Goal: Information Seeking & Learning: Learn about a topic

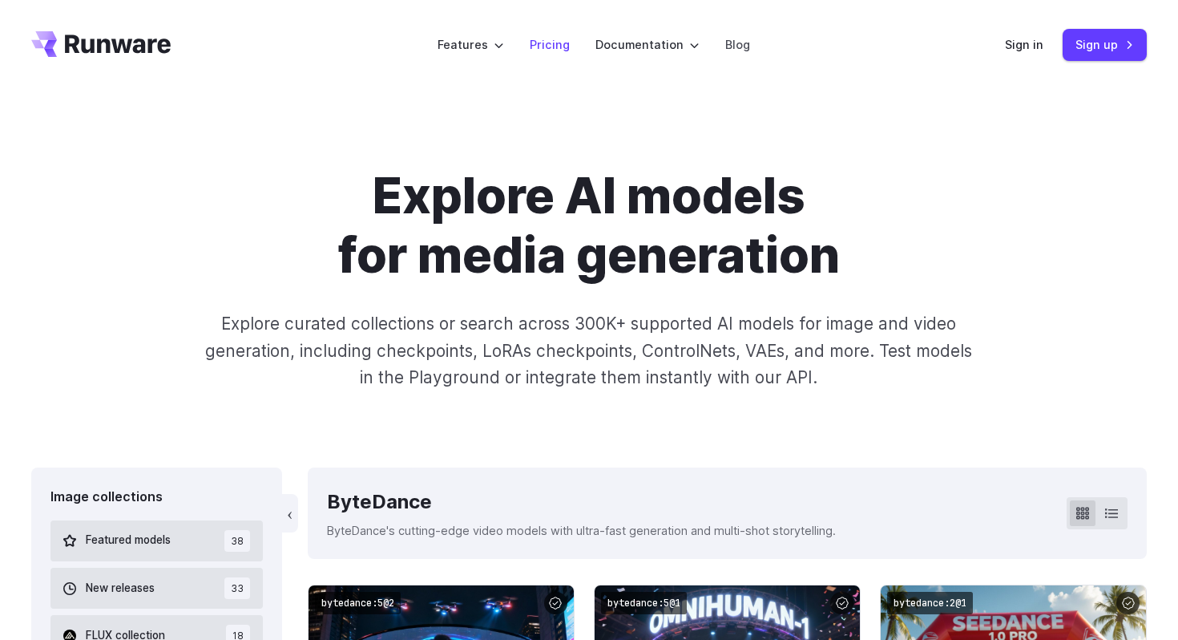
click at [567, 38] on link "Pricing" at bounding box center [550, 44] width 40 height 18
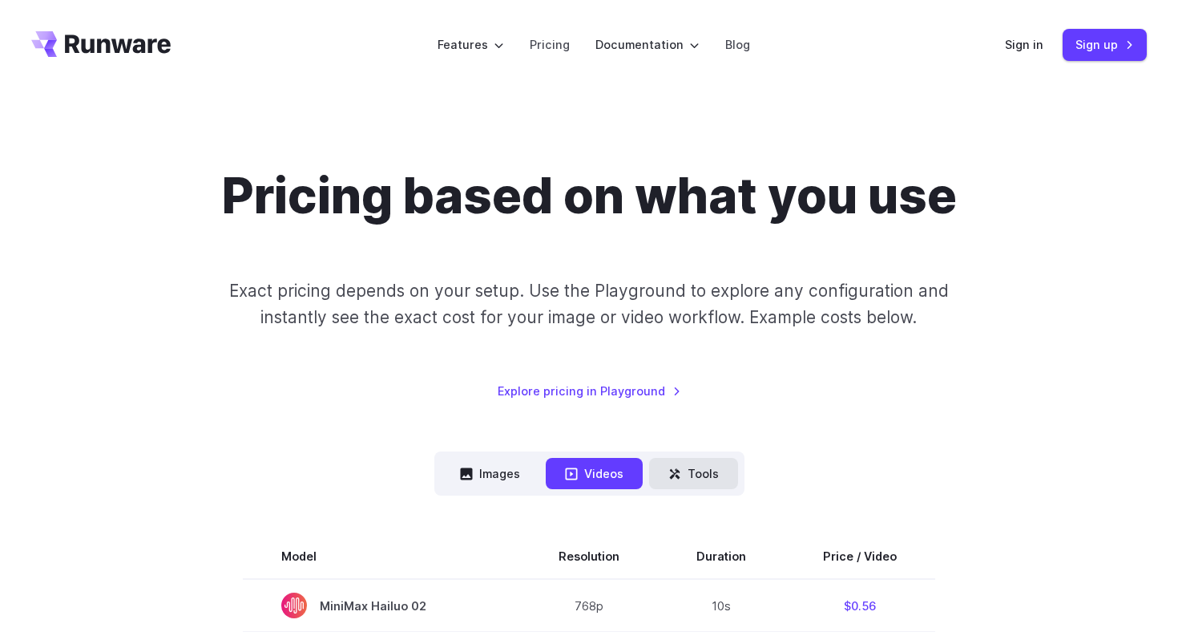
click at [709, 468] on button "Tools" at bounding box center [693, 473] width 89 height 31
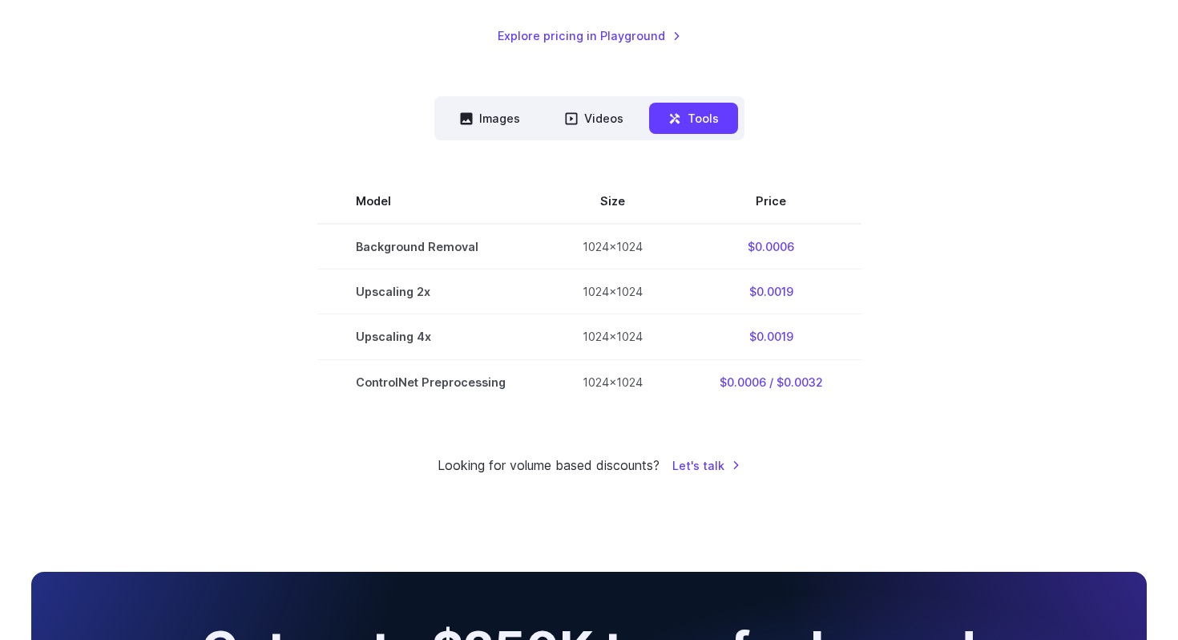
scroll to position [361, 0]
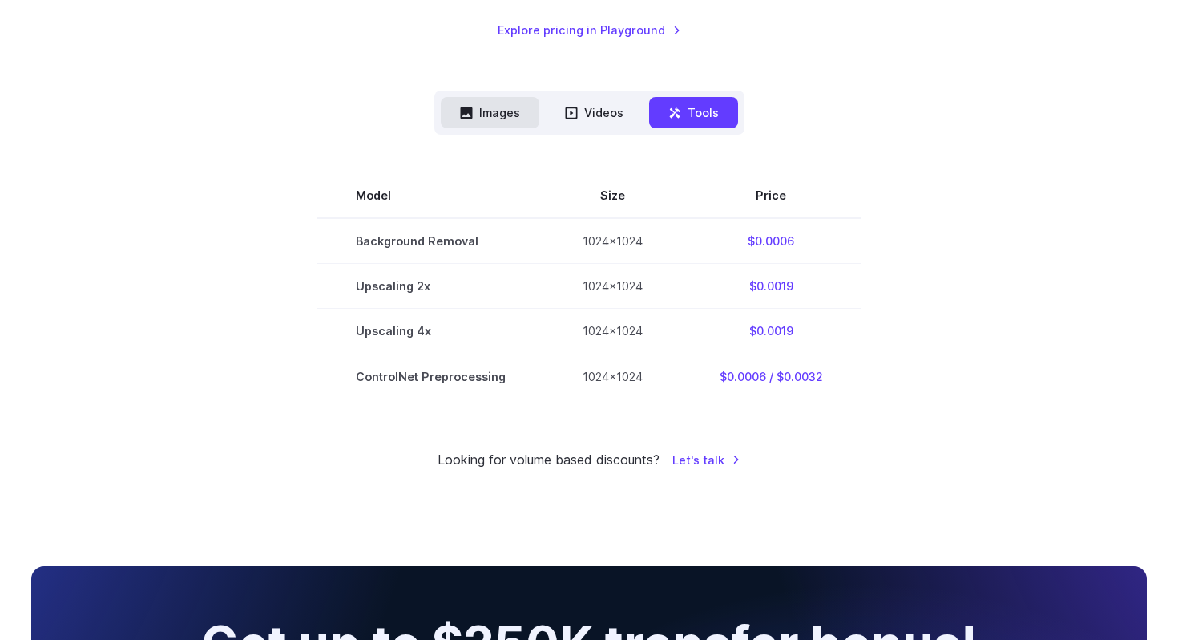
click at [513, 117] on button "Images" at bounding box center [490, 112] width 99 height 31
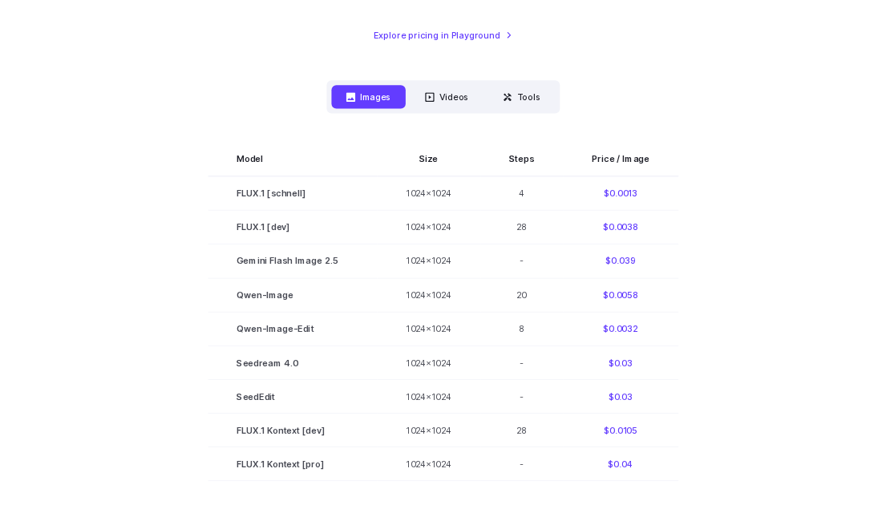
scroll to position [380, 0]
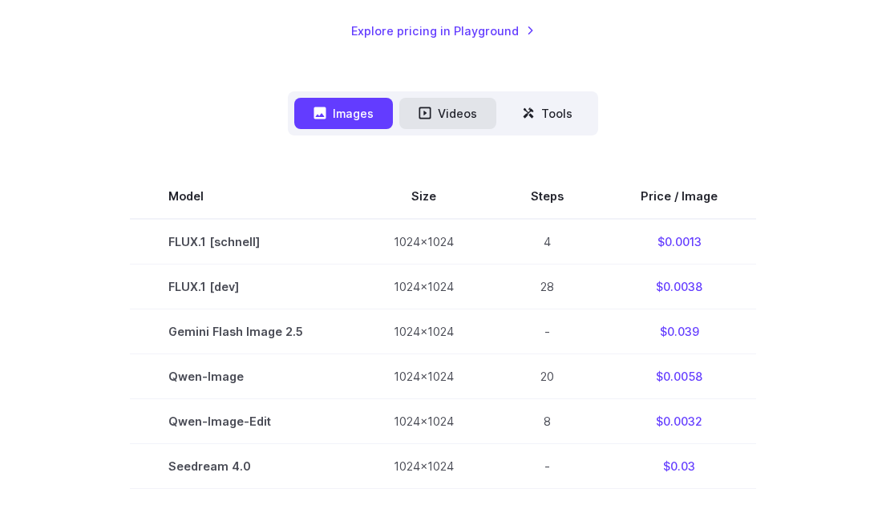
click at [406, 117] on button "Videos" at bounding box center [447, 113] width 97 height 31
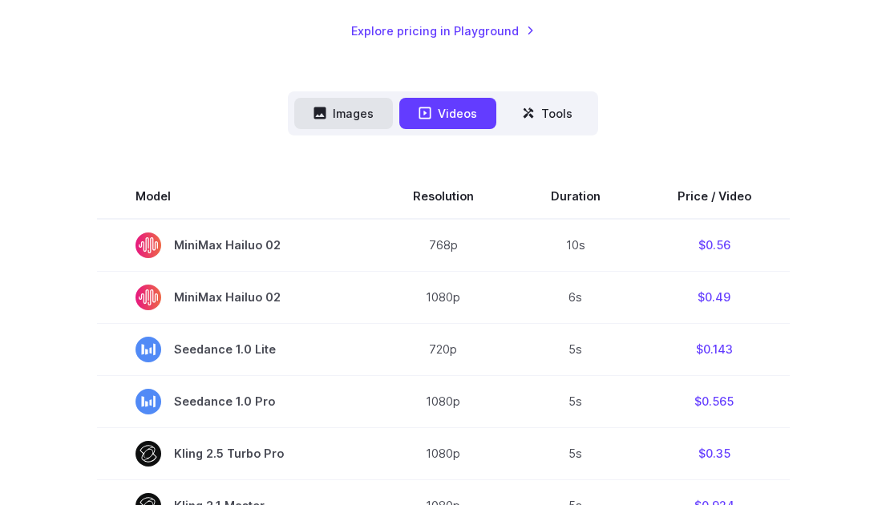
click at [346, 111] on button "Images" at bounding box center [343, 113] width 99 height 31
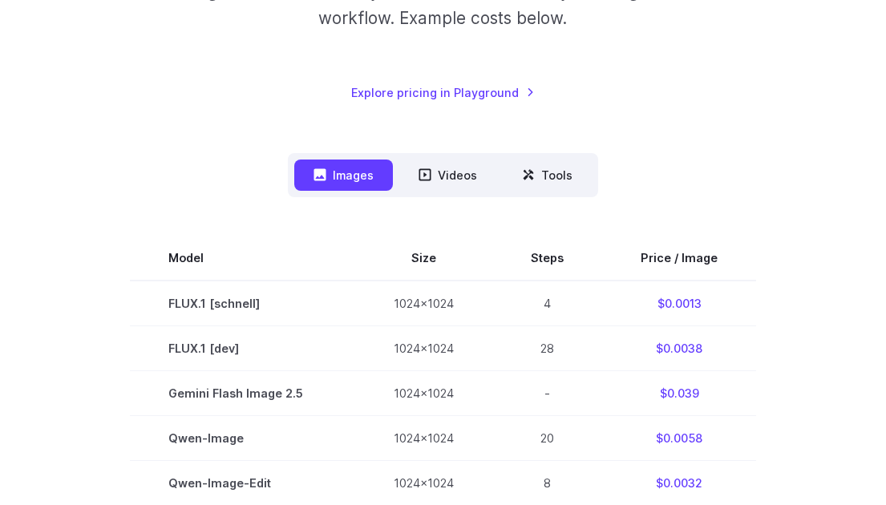
scroll to position [216, 0]
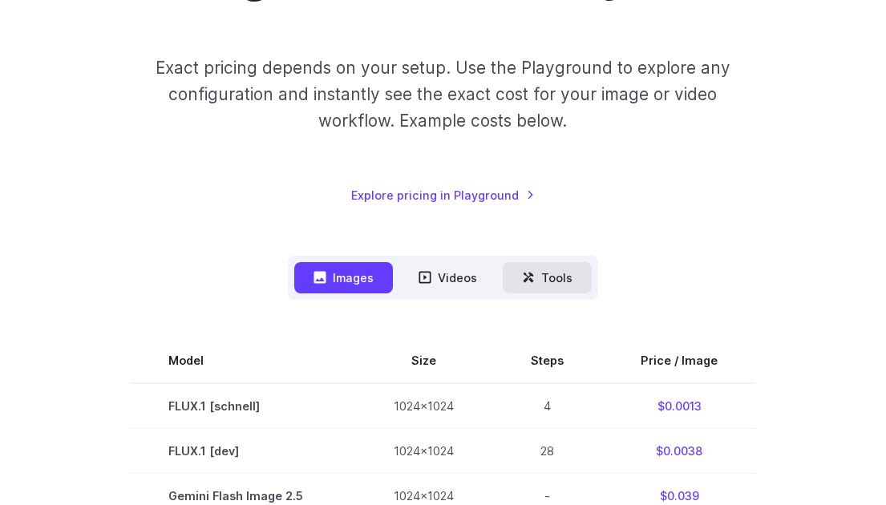
click at [540, 273] on button "Tools" at bounding box center [547, 277] width 89 height 31
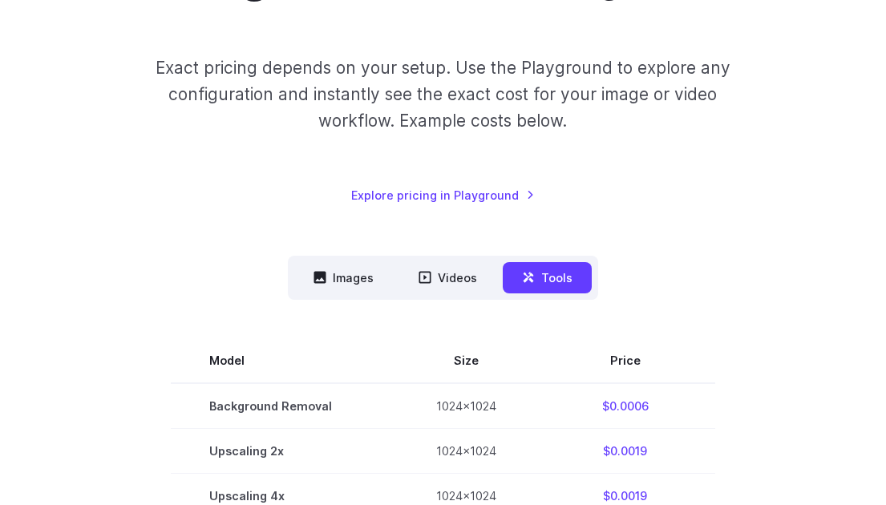
scroll to position [0, 0]
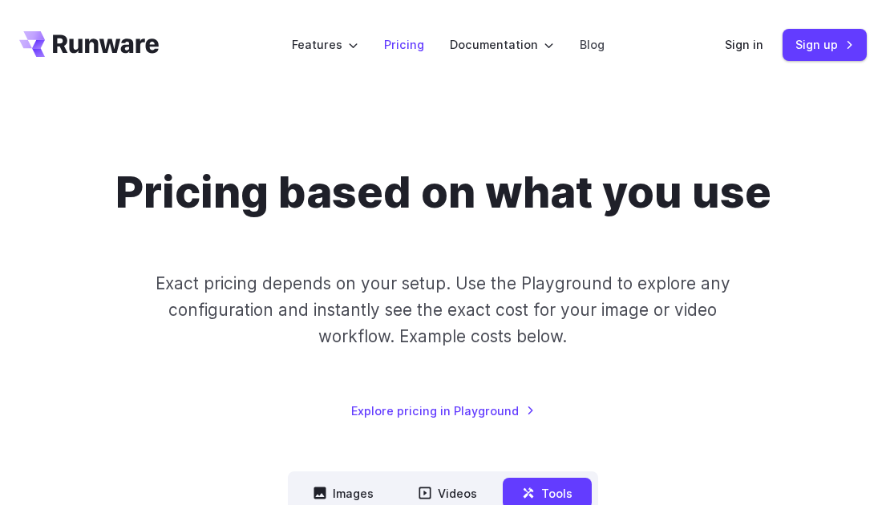
click at [405, 46] on link "Pricing" at bounding box center [404, 44] width 40 height 18
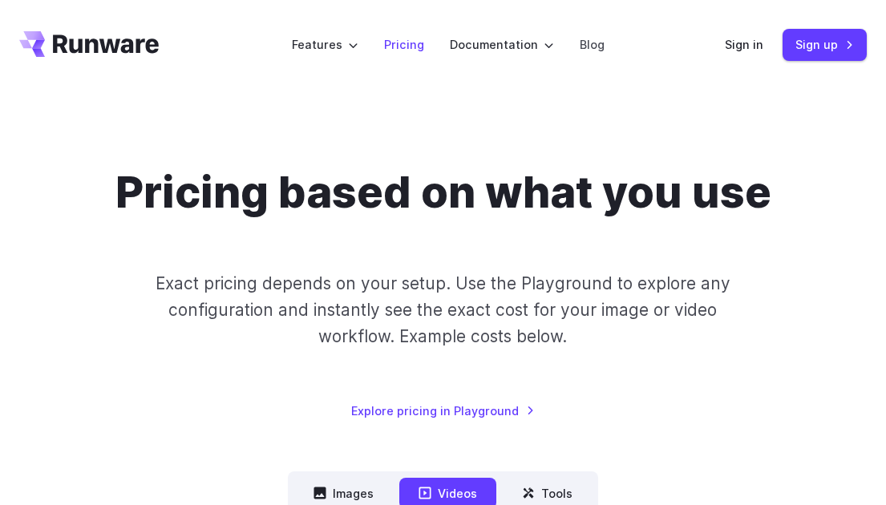
click at [398, 51] on link "Pricing" at bounding box center [404, 44] width 40 height 18
click at [129, 56] on icon "Go to /" at bounding box center [88, 44] width 139 height 26
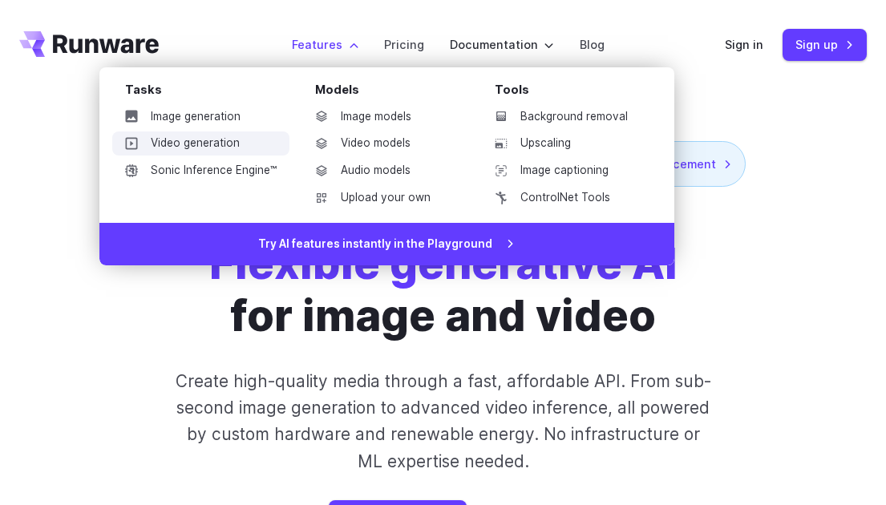
click at [240, 138] on link "Video generation" at bounding box center [200, 143] width 177 height 24
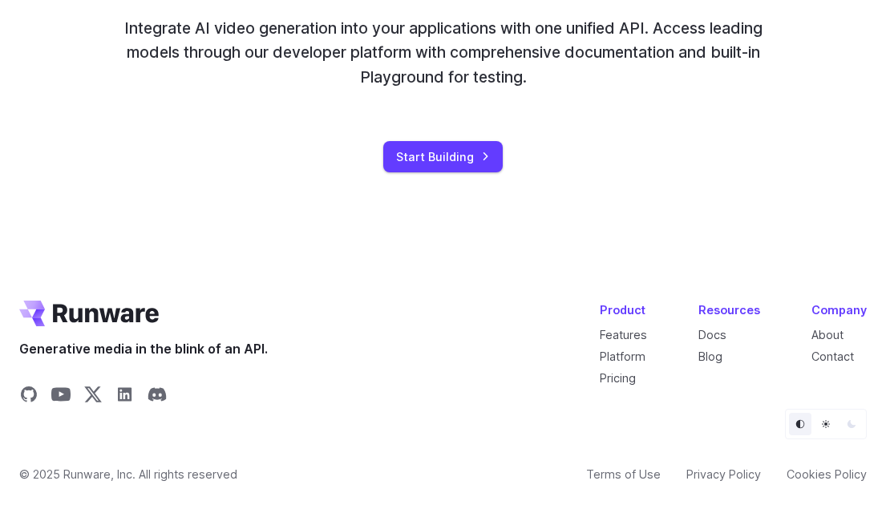
scroll to position [4184, 0]
